Goal: Navigation & Orientation: Find specific page/section

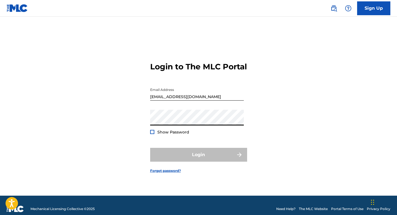
click at [0, 215] on nordpass-autofill-portal at bounding box center [0, 215] width 0 height 0
type input "[EMAIL_ADDRESS][DOMAIN_NAME]"
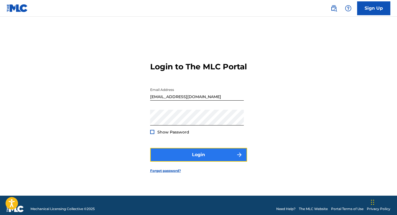
click at [197, 160] on button "Login" at bounding box center [198, 155] width 97 height 14
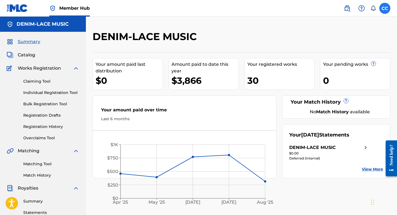
click at [384, 8] on label at bounding box center [384, 8] width 11 height 11
click at [384, 8] on input "CC [PERSON_NAME] [EMAIL_ADDRESS][DOMAIN_NAME] Notification Preferences Profile …" at bounding box center [384, 8] width 0 height 0
click at [294, 36] on div "DENIM-LACE MUSIC" at bounding box center [206, 38] width 229 height 16
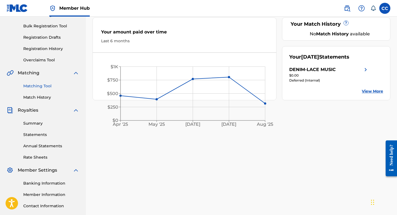
scroll to position [90, 0]
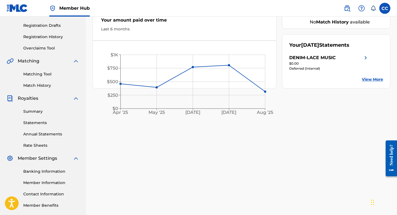
click at [12, 204] on icon "Open accessiBe: accessibility options, statement and help" at bounding box center [11, 204] width 7 height 7
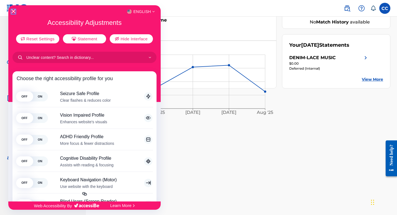
click at [12, 12] on icon "Close Accessibility Interface" at bounding box center [13, 11] width 4 height 4
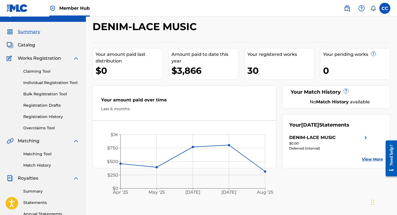
scroll to position [0, 0]
